Goal: Information Seeking & Learning: Check status

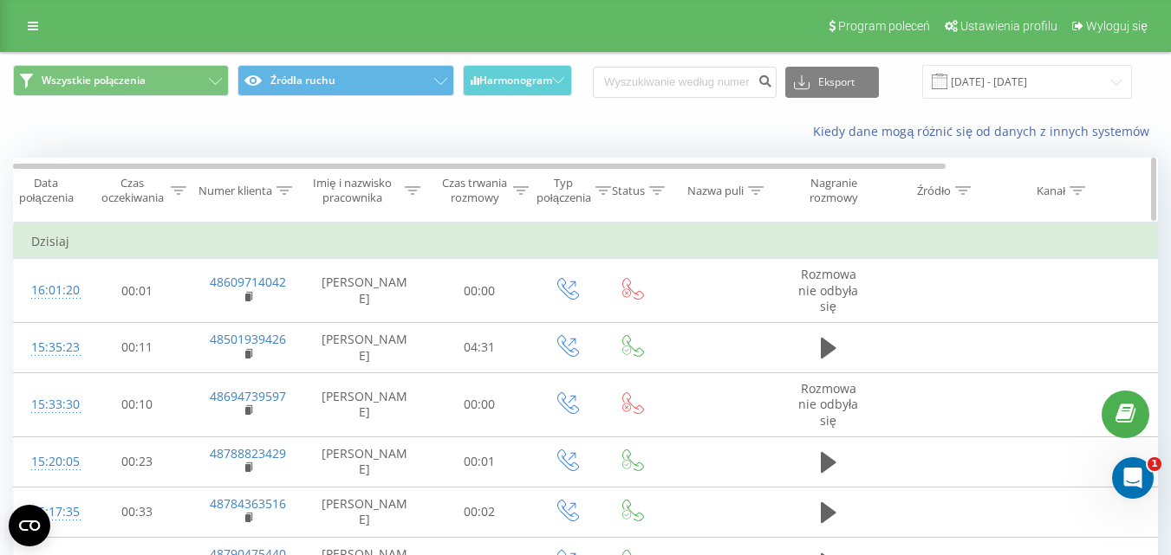
click at [512, 194] on div "Czas trwania rozmowy" at bounding box center [484, 190] width 88 height 29
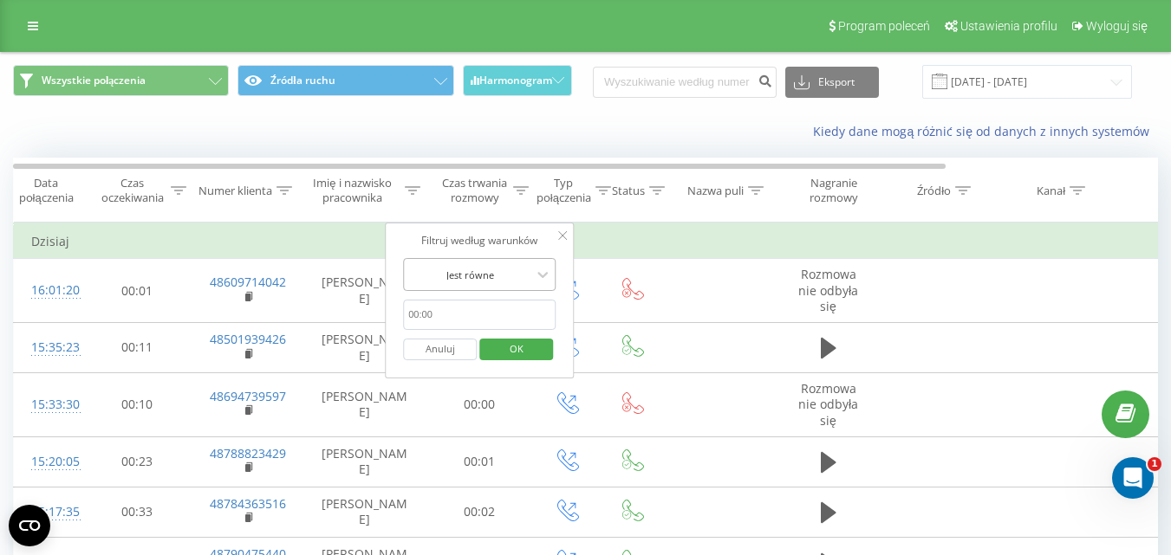
click at [499, 274] on div at bounding box center [469, 275] width 123 height 16
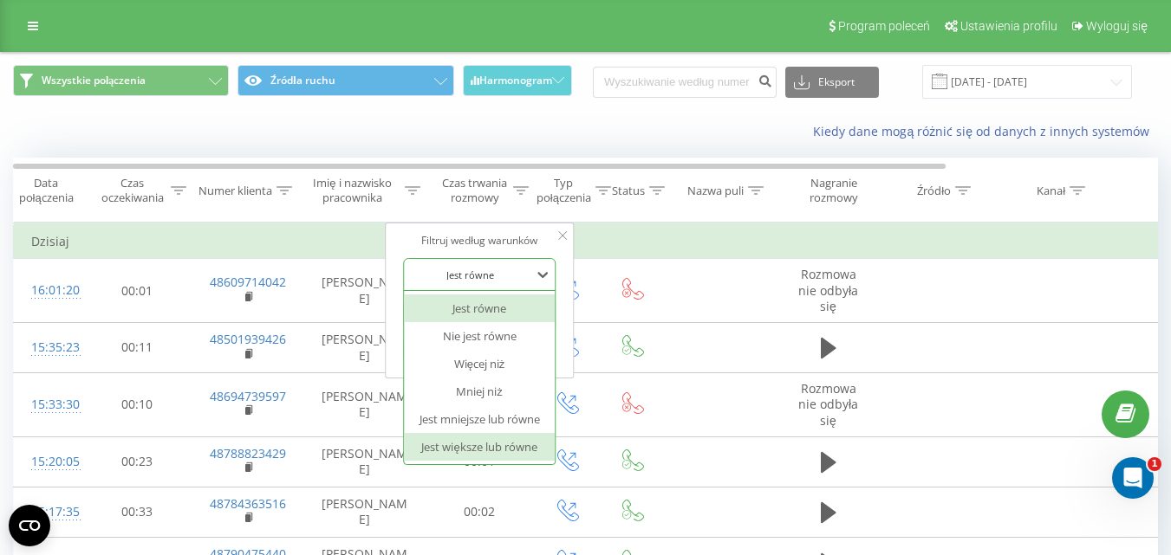
click at [488, 444] on div "Jest większe lub równe" at bounding box center [479, 447] width 151 height 28
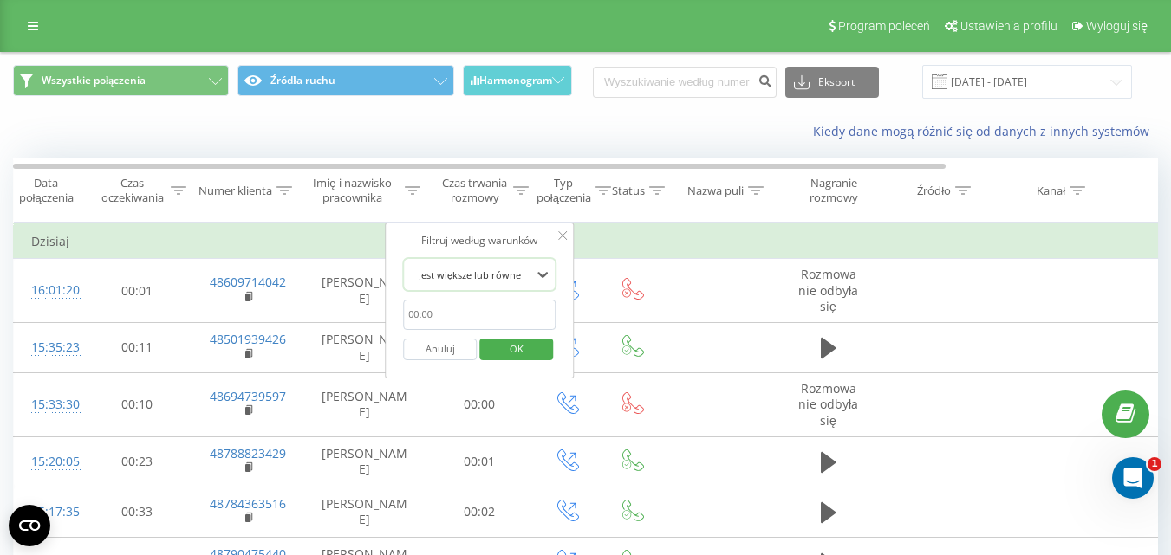
click at [500, 319] on input "text" at bounding box center [479, 315] width 152 height 30
type input "00:20"
click at [516, 356] on span "OK" at bounding box center [516, 348] width 49 height 27
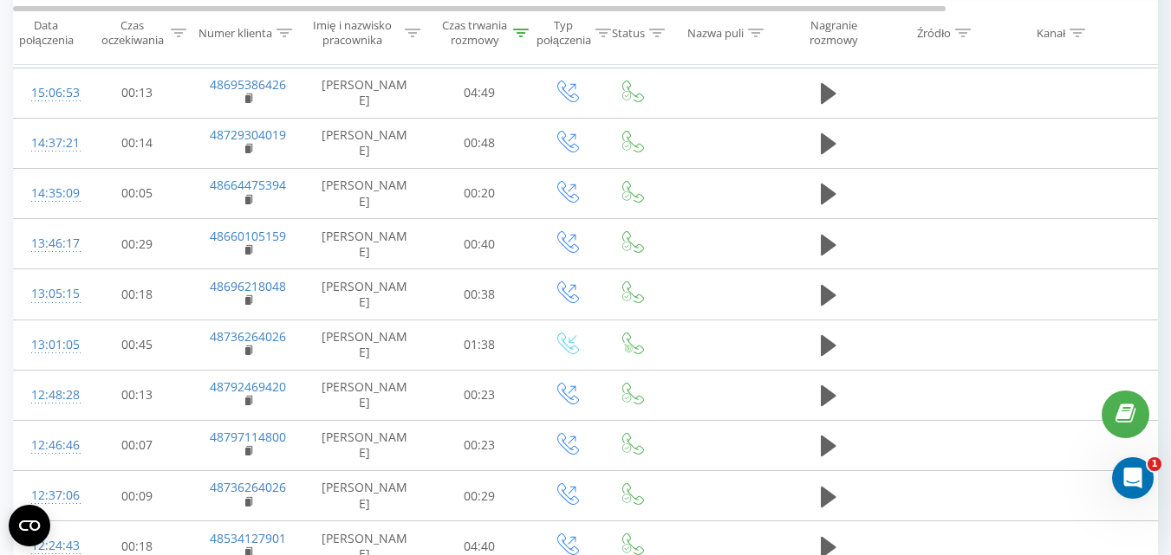
scroll to position [323, 0]
